Goal: Task Accomplishment & Management: Manage account settings

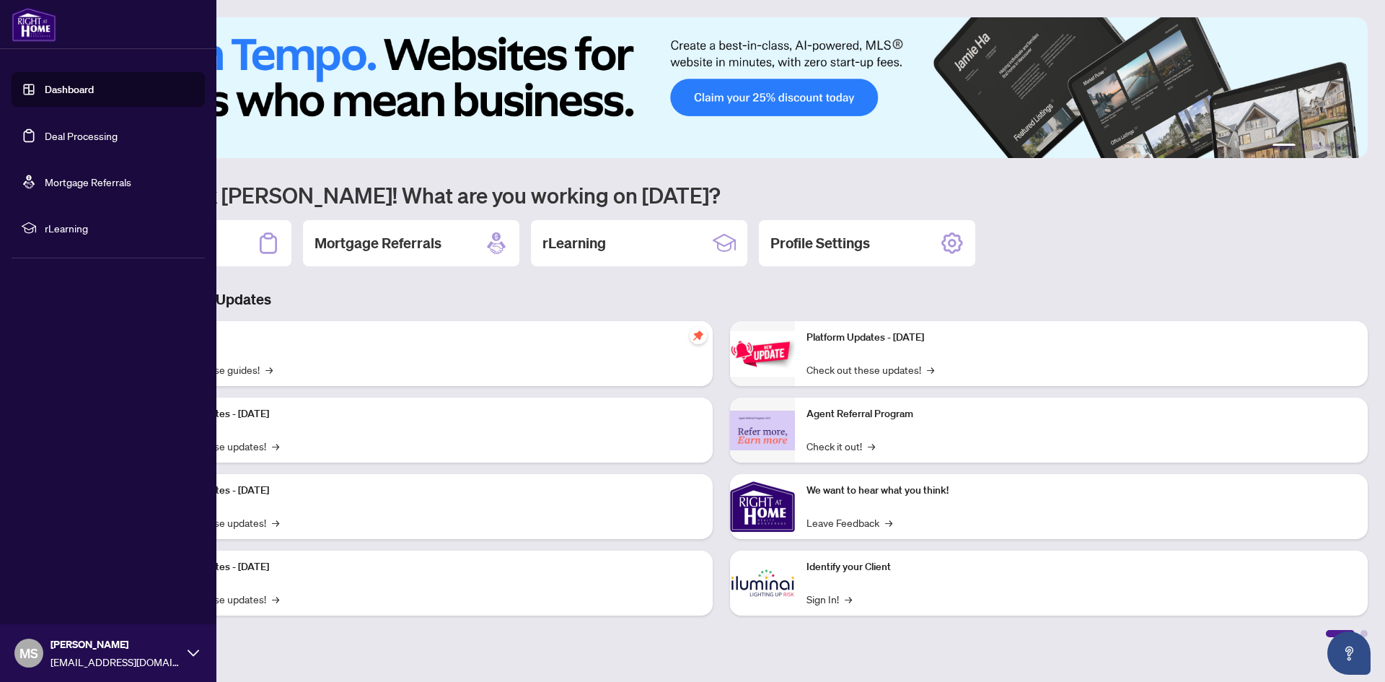
click at [45, 131] on link "Deal Processing" at bounding box center [81, 135] width 73 height 13
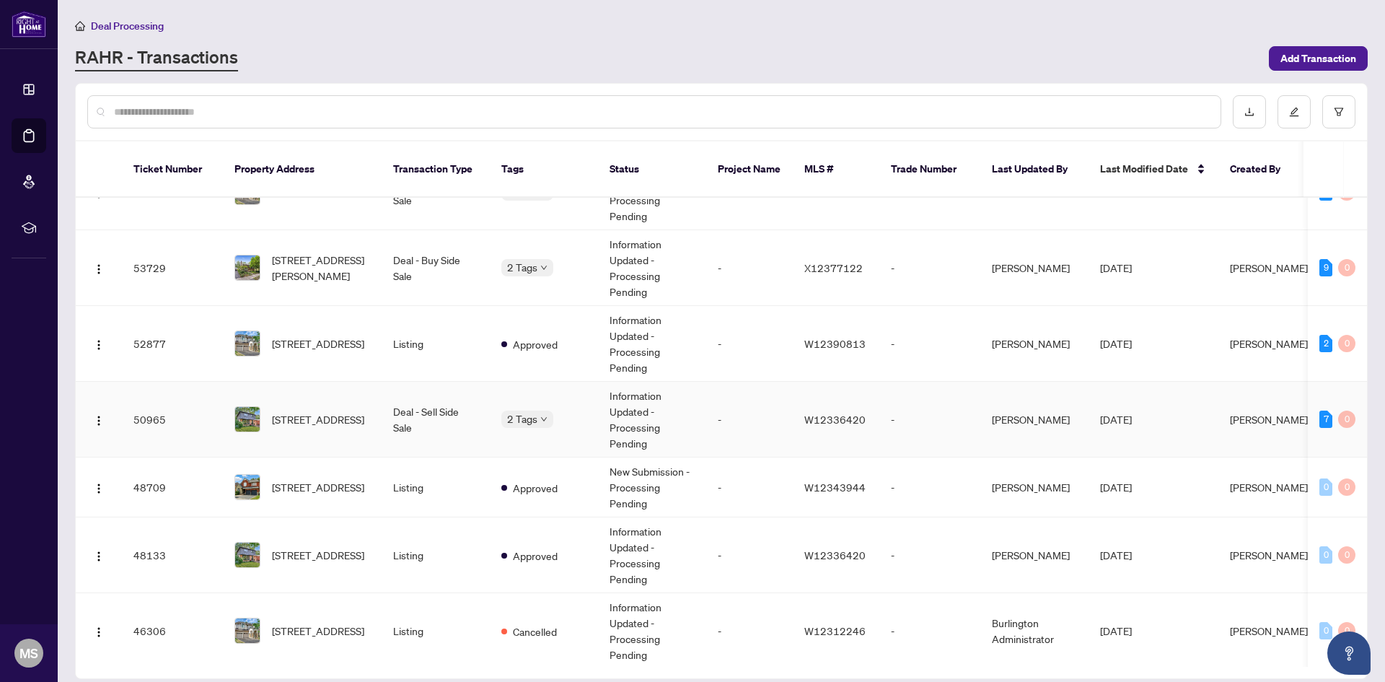
scroll to position [144, 0]
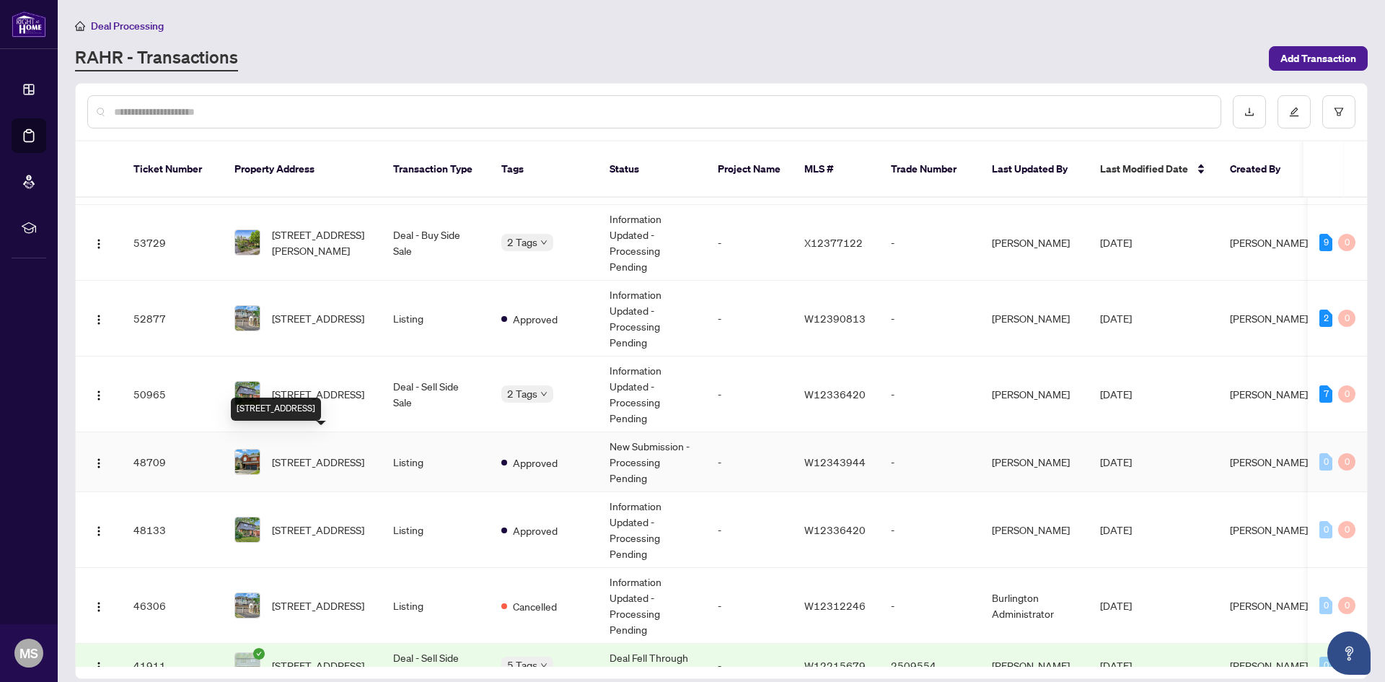
click at [320, 454] on span "[STREET_ADDRESS]" at bounding box center [318, 462] width 92 height 16
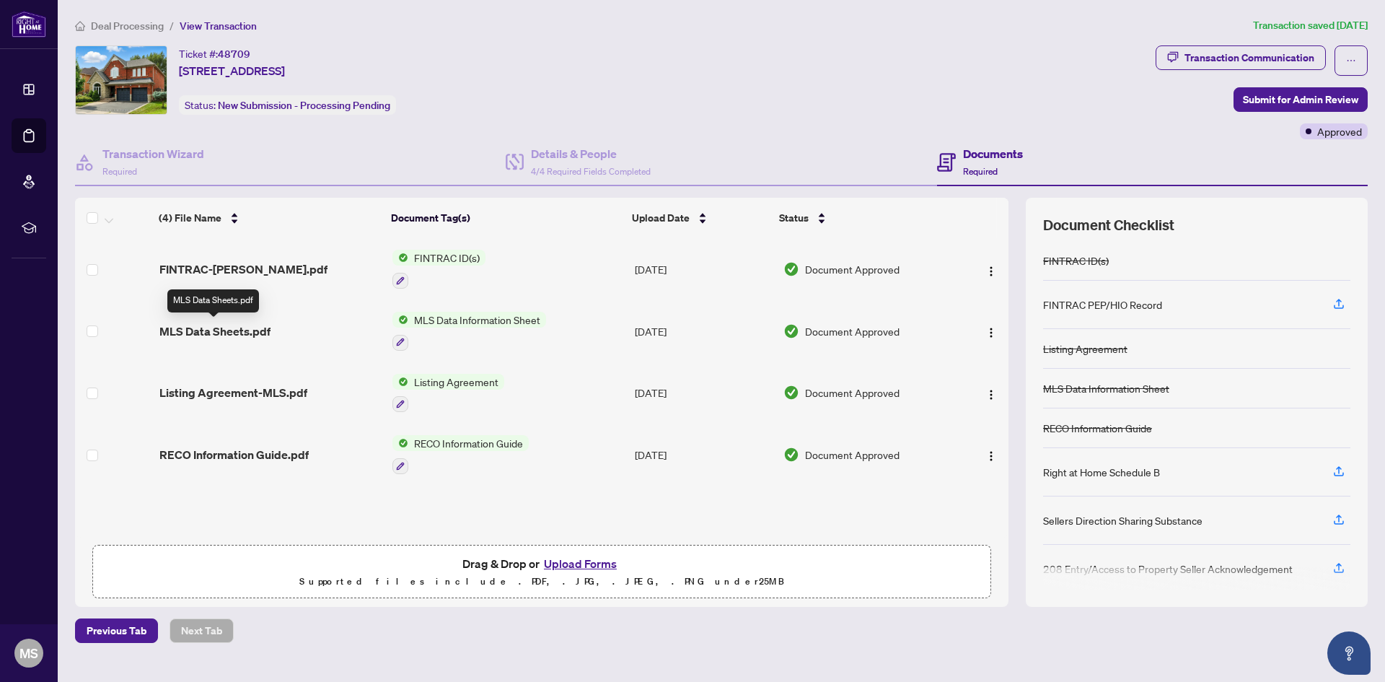
click at [219, 330] on span "MLS Data Sheets.pdf" at bounding box center [214, 330] width 111 height 17
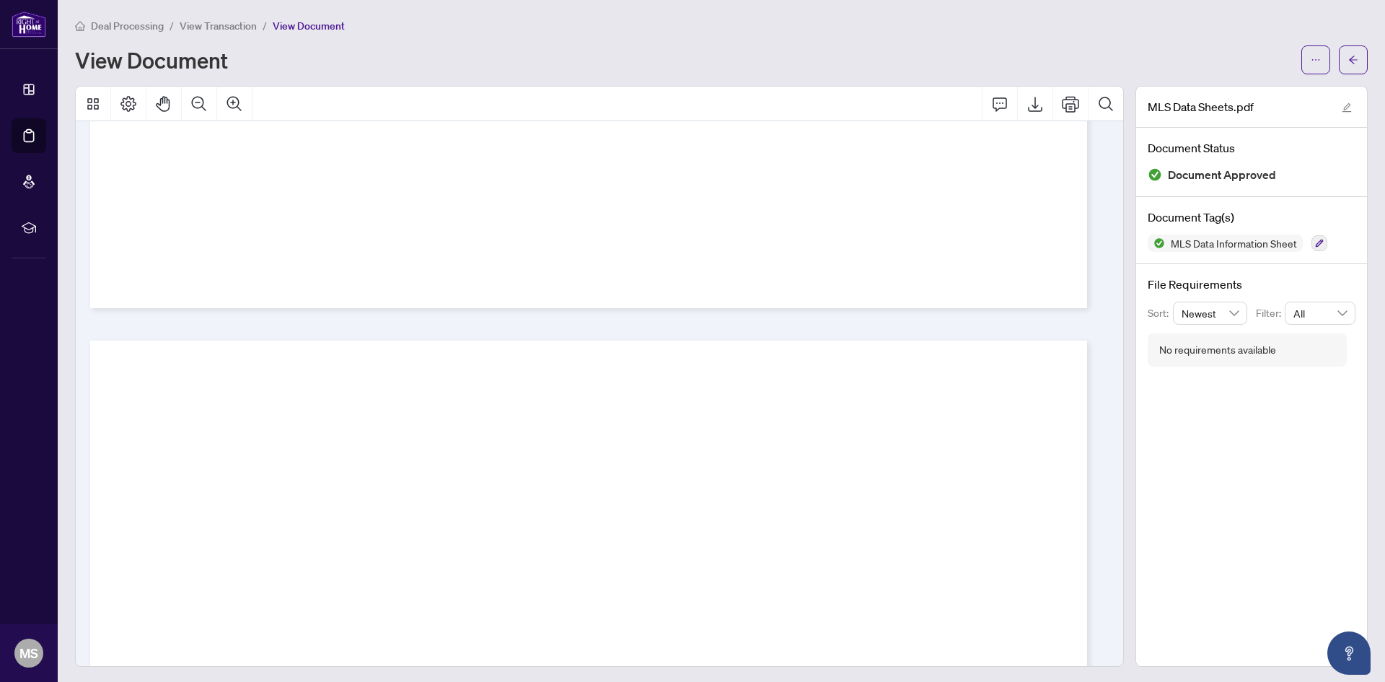
scroll to position [29022, 0]
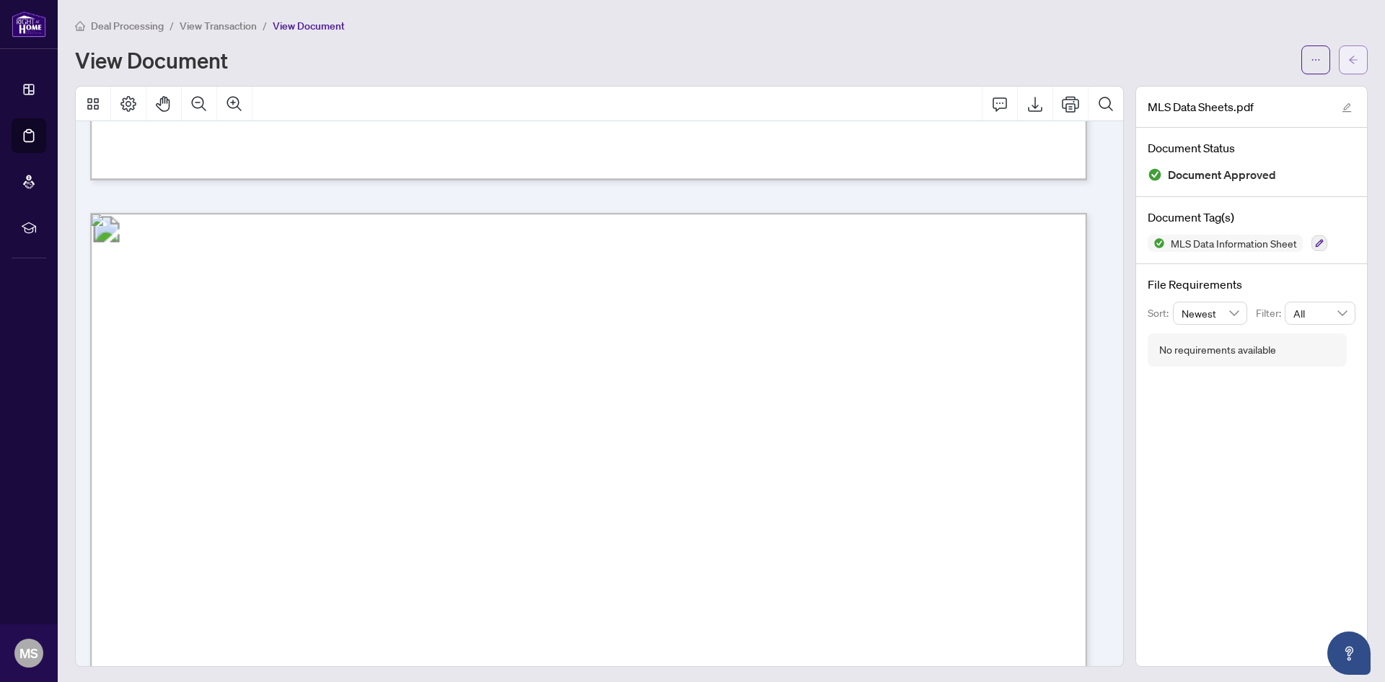
click at [1355, 58] on button "button" at bounding box center [1353, 59] width 29 height 29
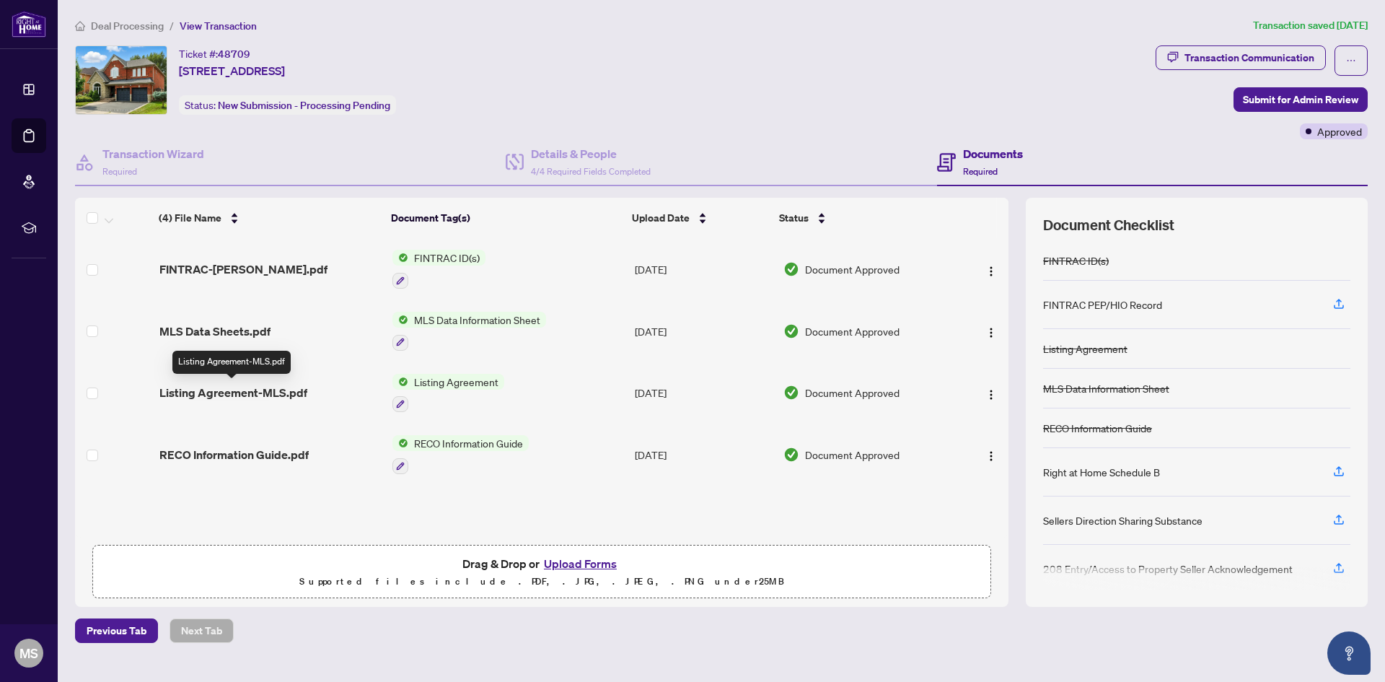
click at [260, 395] on span "Listing Agreement-MLS.pdf" at bounding box center [233, 392] width 148 height 17
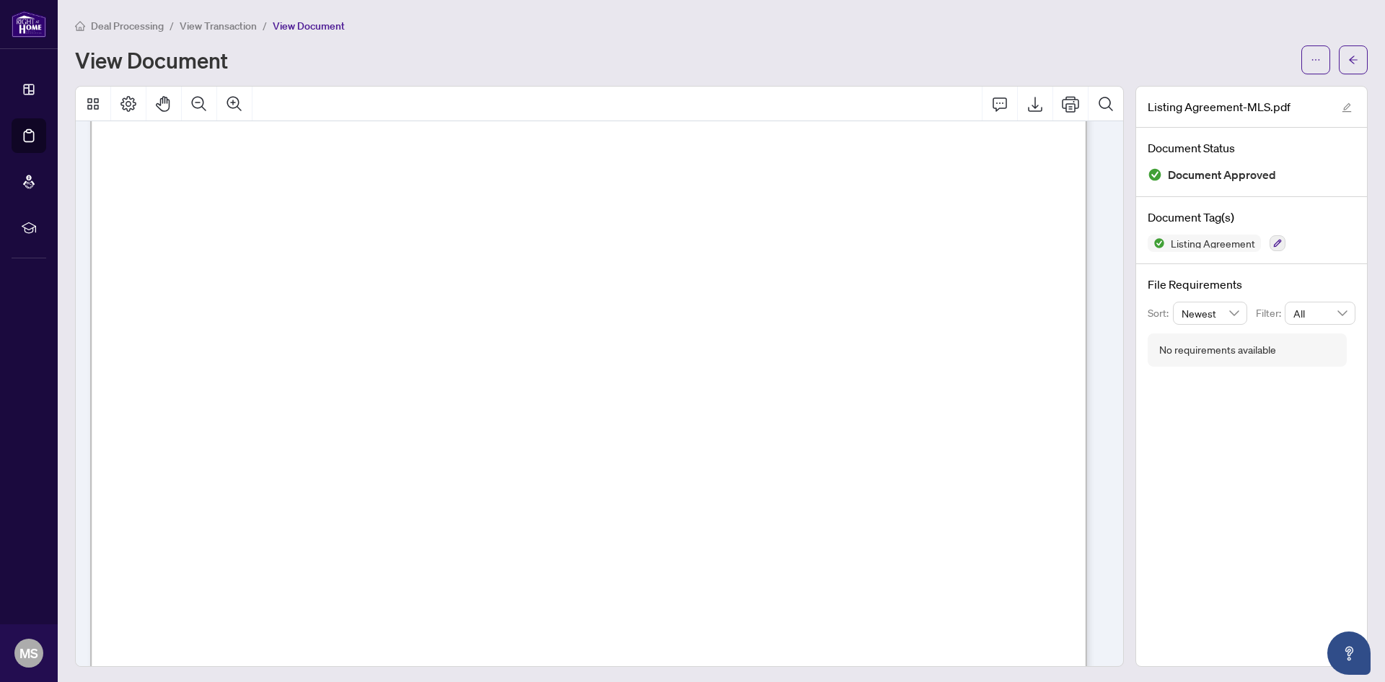
scroll to position [5843, 0]
click at [1348, 58] on icon "arrow-left" at bounding box center [1353, 60] width 10 height 10
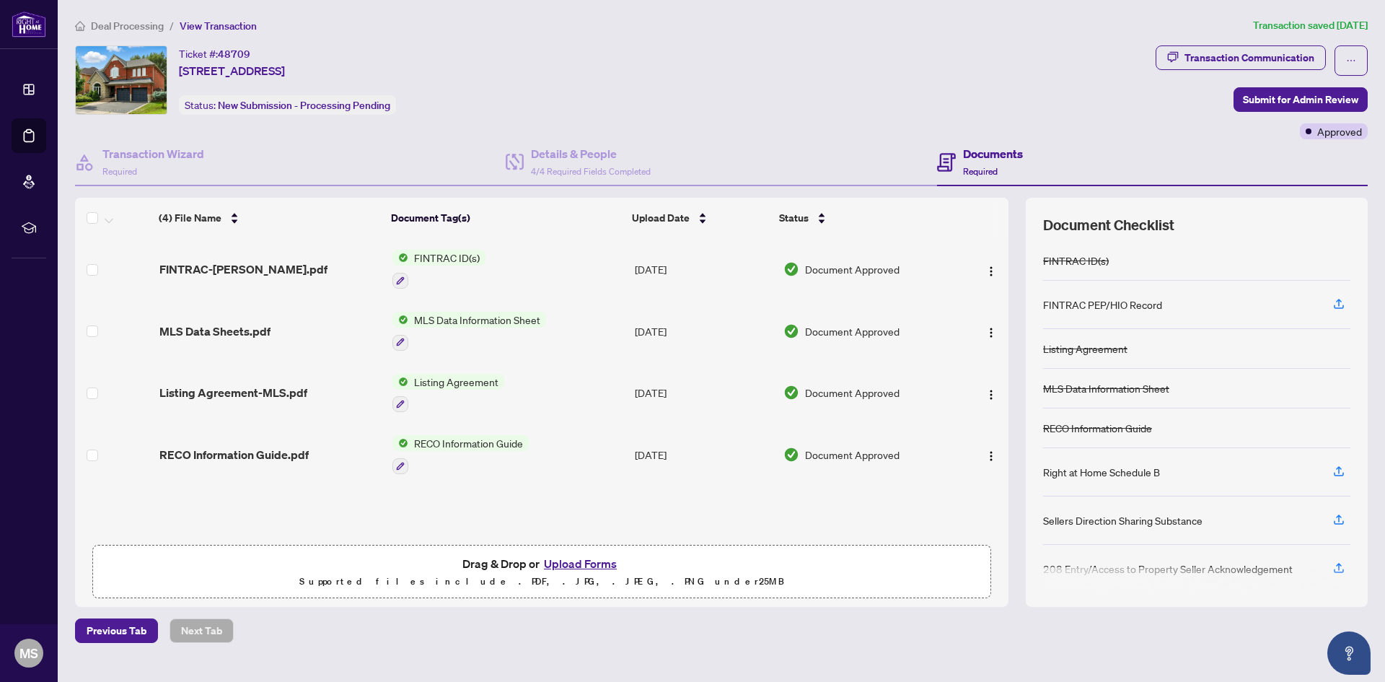
click at [704, 71] on div "Ticket #: 48709 [STREET_ADDRESS] Status: New Submission - Processing Pending" at bounding box center [612, 79] width 1075 height 69
click at [688, 64] on div "Ticket #: 48709 [STREET_ADDRESS] Status: New Submission - Processing Pending" at bounding box center [612, 79] width 1075 height 69
drag, startPoint x: 688, startPoint y: 64, endPoint x: 685, endPoint y: 56, distance: 8.7
click at [680, 61] on div "Ticket #: 48709 [STREET_ADDRESS] Status: New Submission - Processing Pending" at bounding box center [612, 79] width 1075 height 69
